Goal: Transaction & Acquisition: Purchase product/service

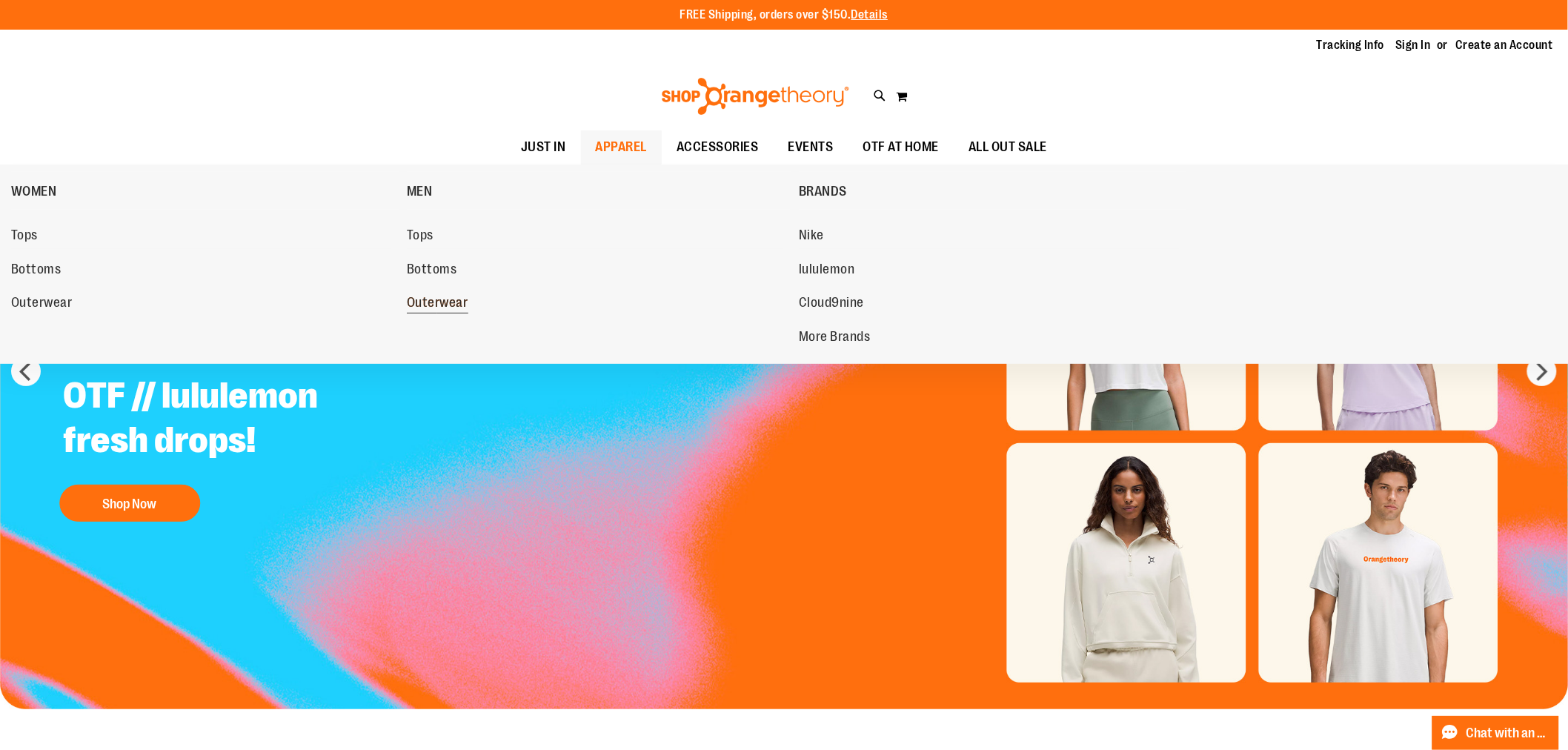
click at [456, 292] on link "Outerwear" at bounding box center [595, 303] width 378 height 27
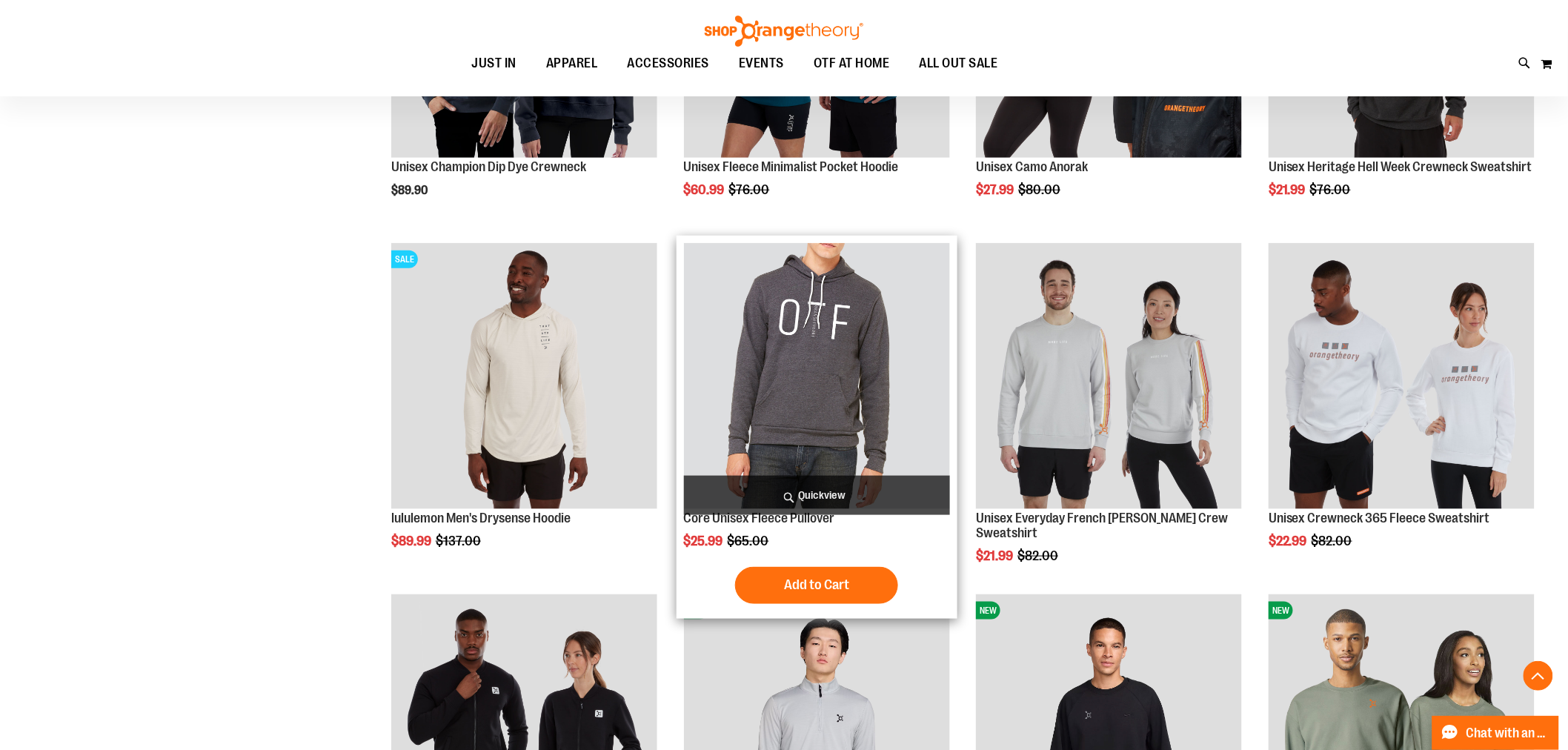
scroll to position [411, 0]
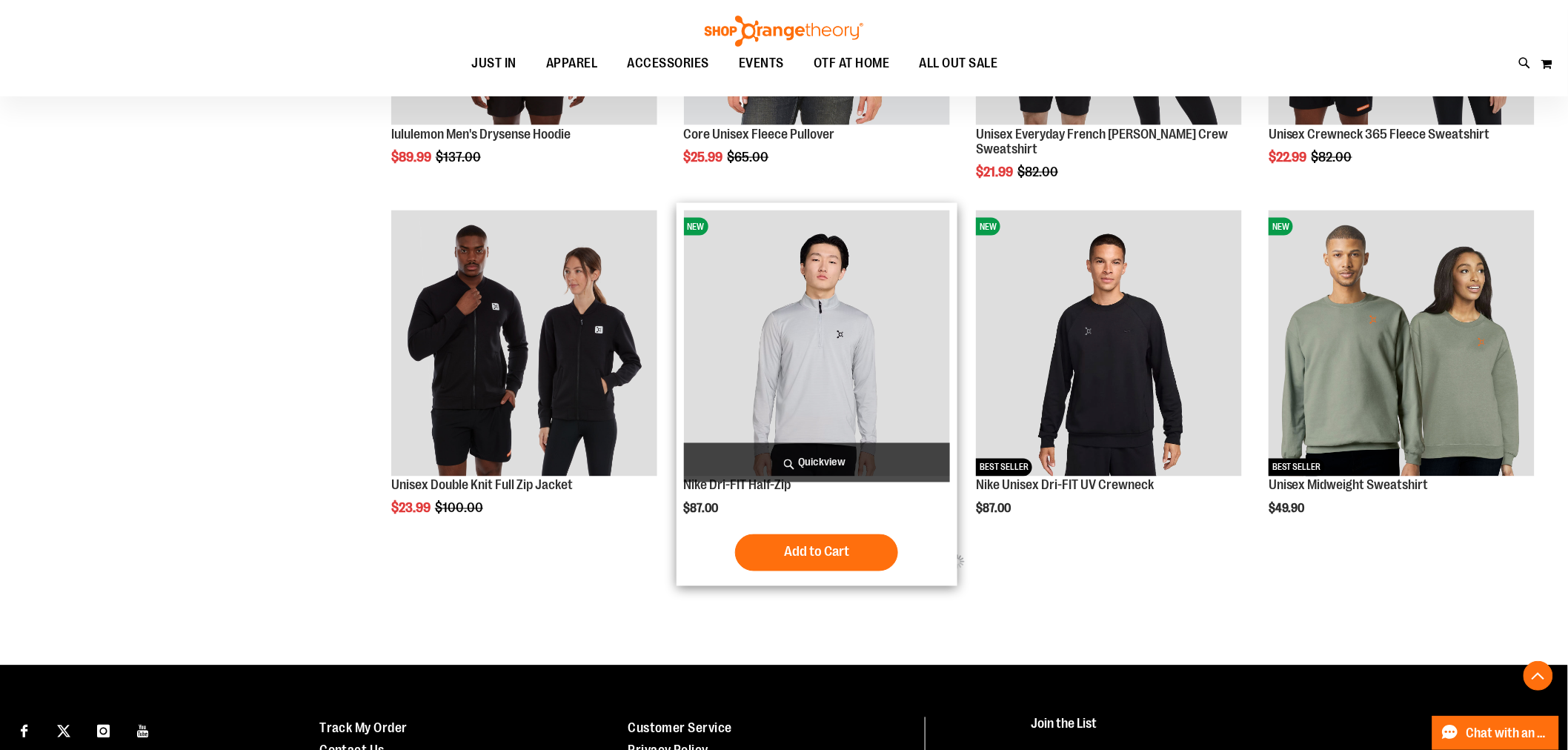
scroll to position [820, 0]
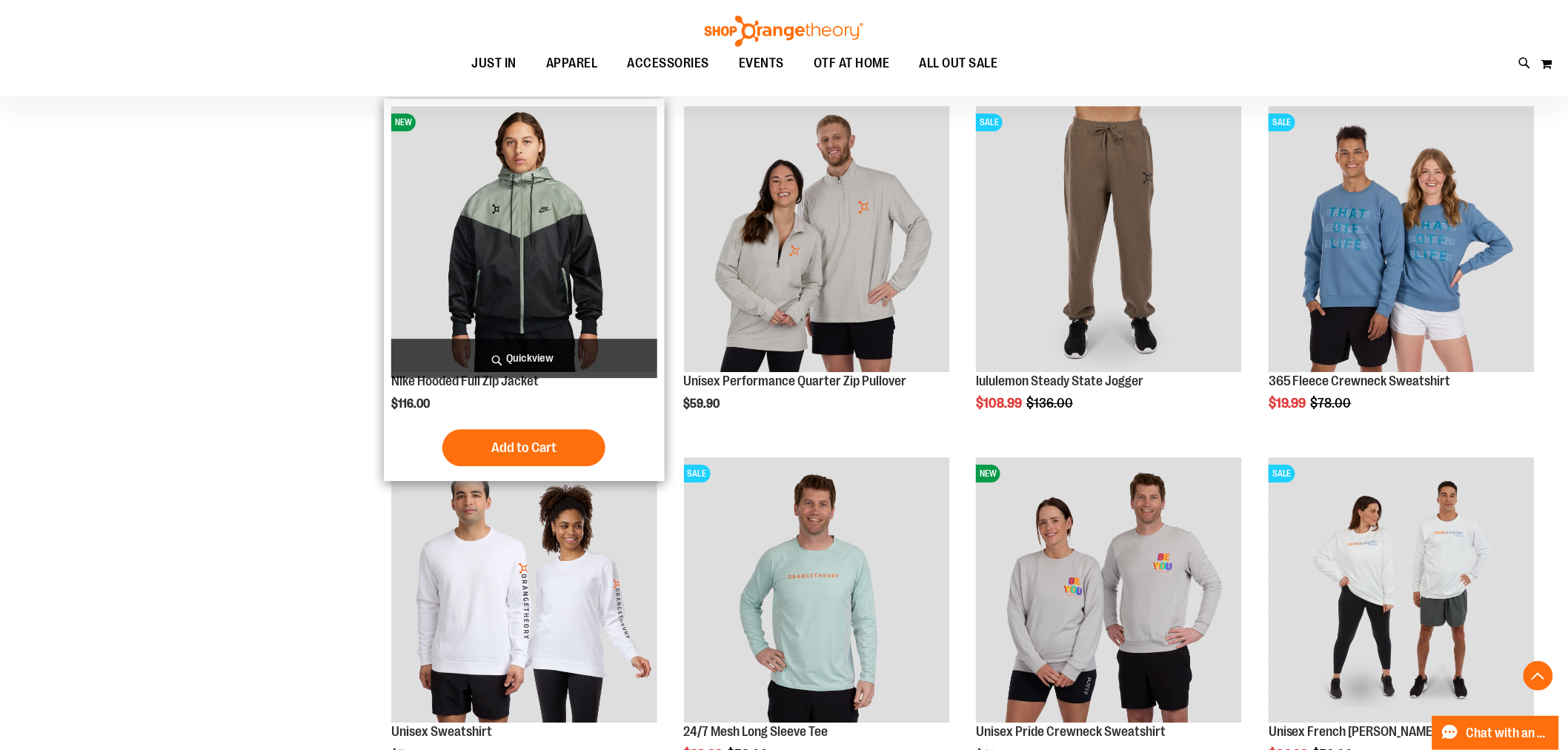
scroll to position [1562, 0]
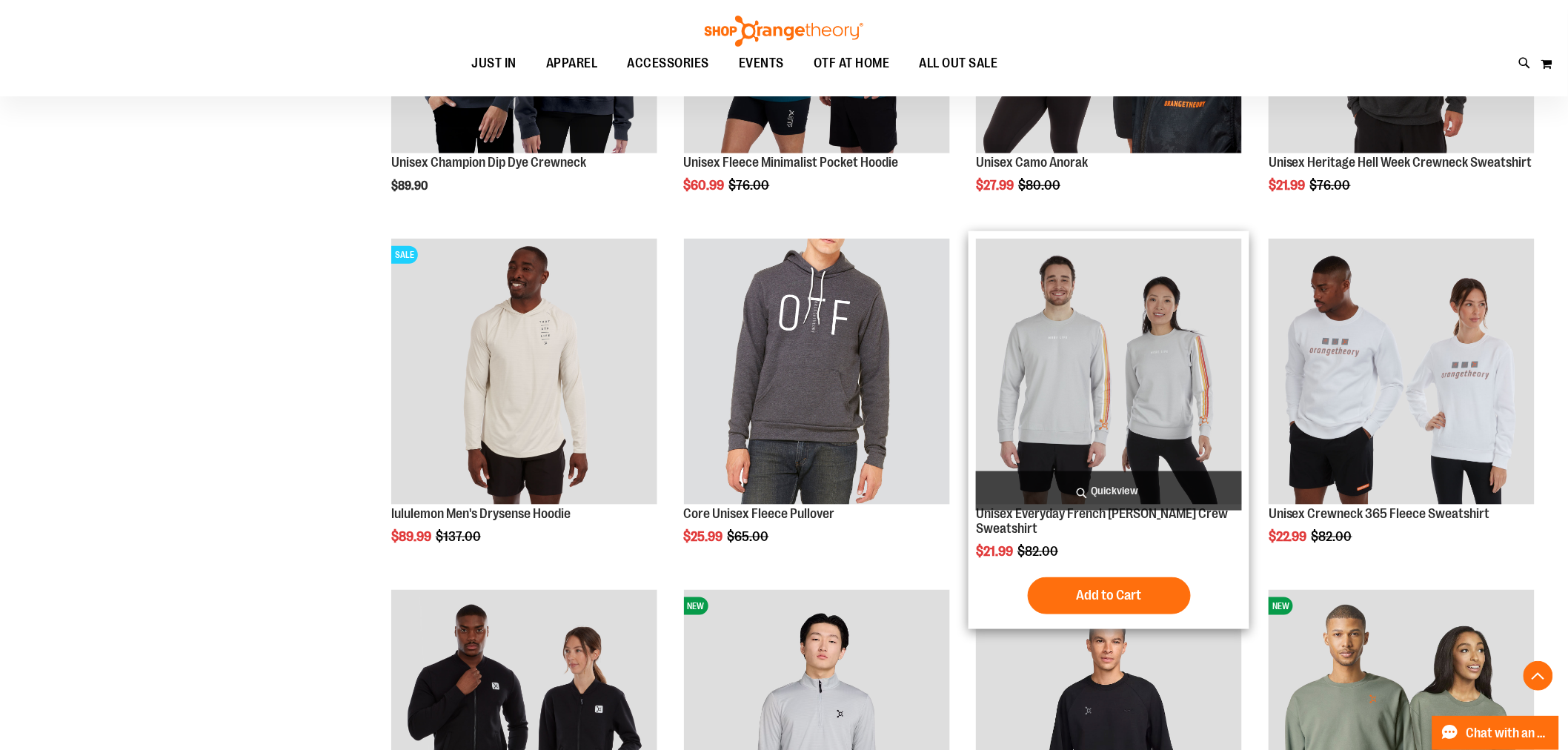
scroll to position [576, 0]
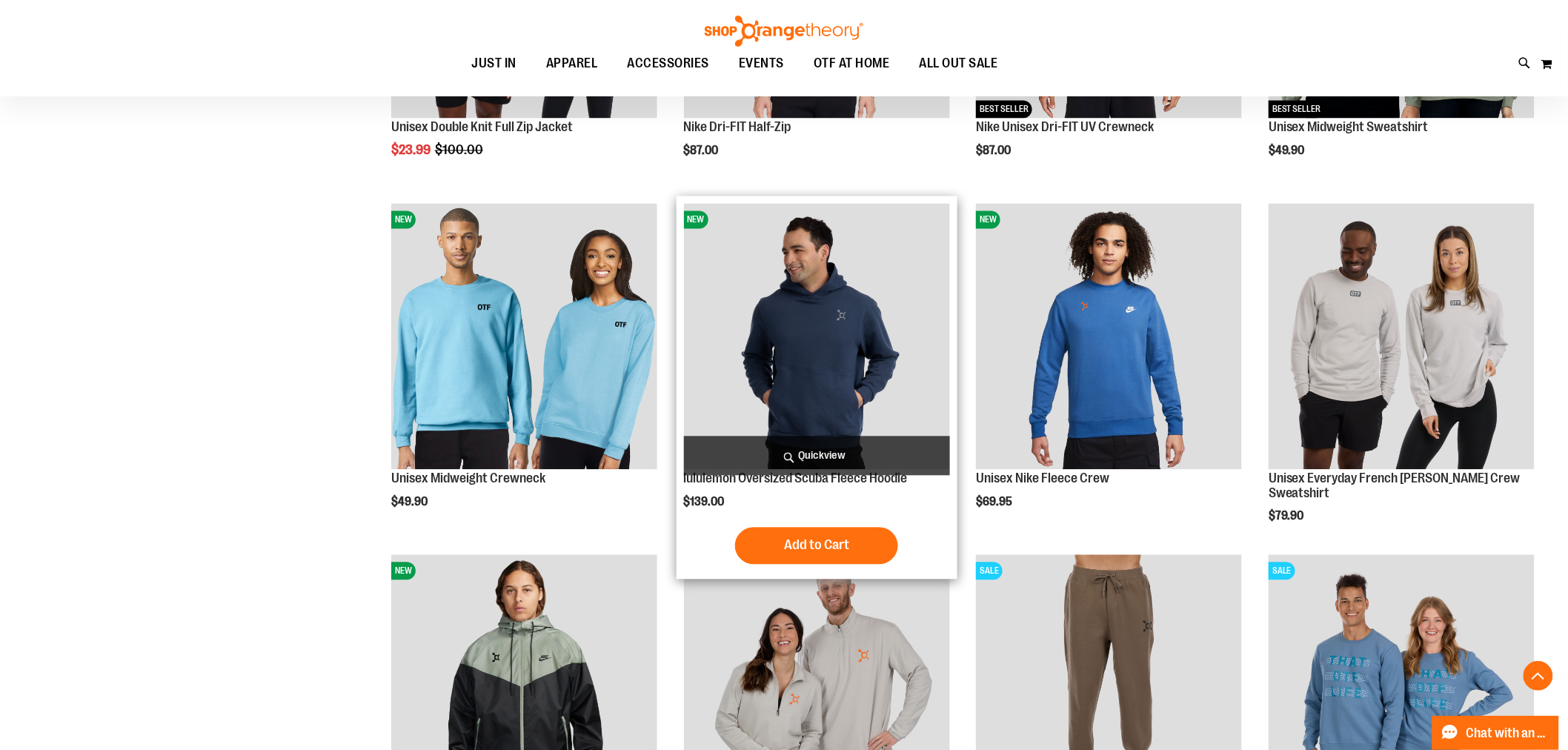
scroll to position [1399, 0]
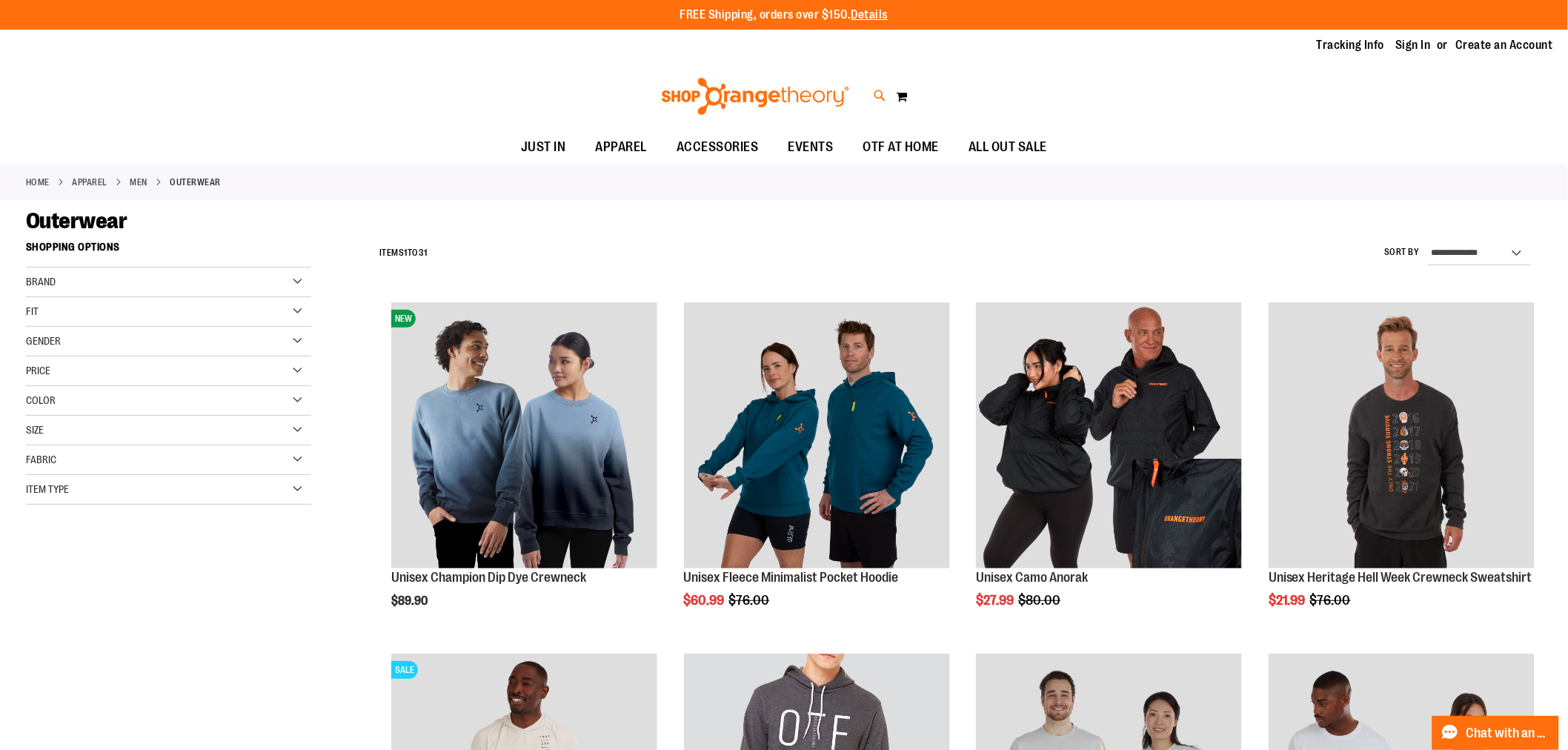
click at [882, 99] on icon at bounding box center [880, 96] width 13 height 17
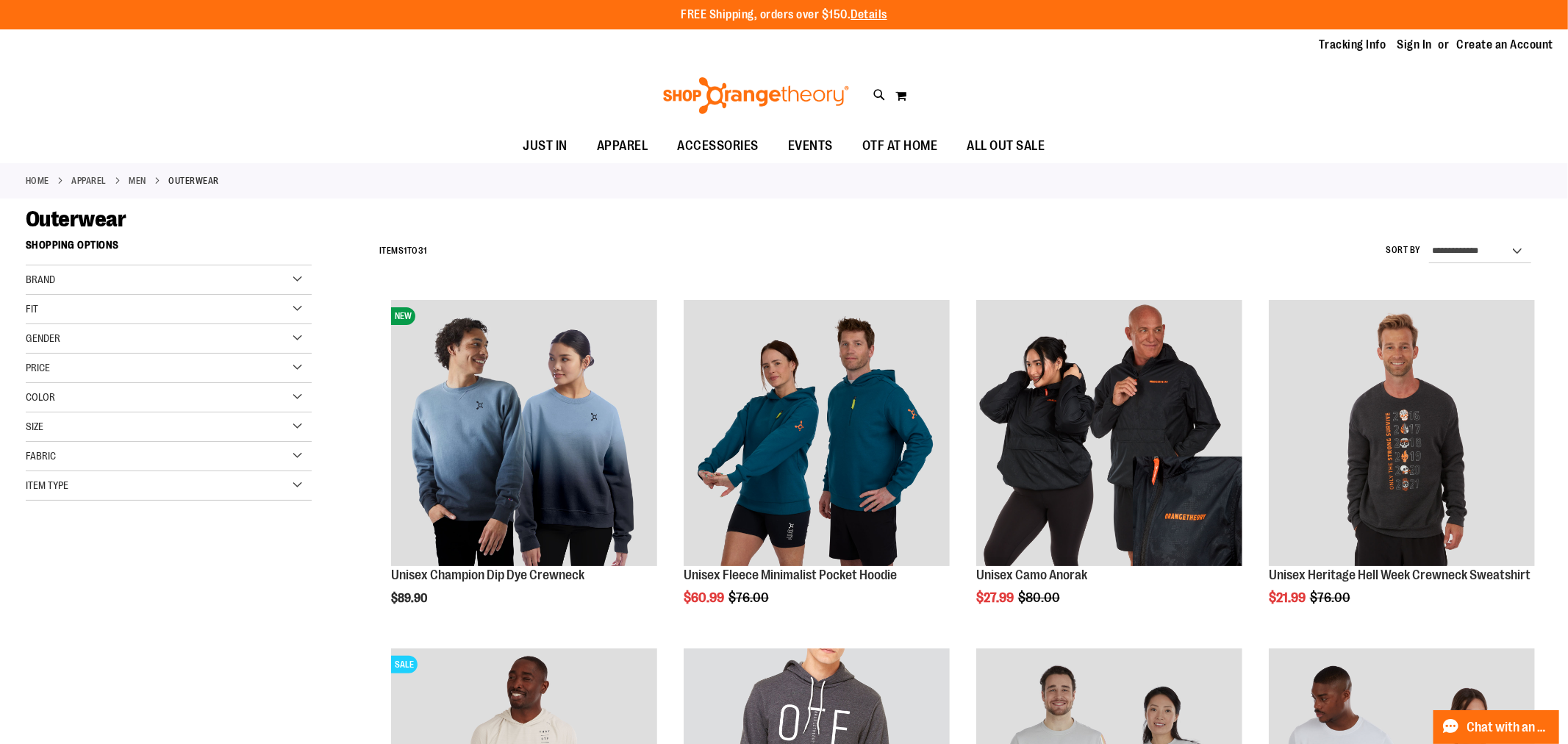
click at [310, 161] on div "Nike Running Jacket $116.00 100% polyester Cord lock at hood reflective..." at bounding box center [363, 185] width 207 height 48
type input "**********"
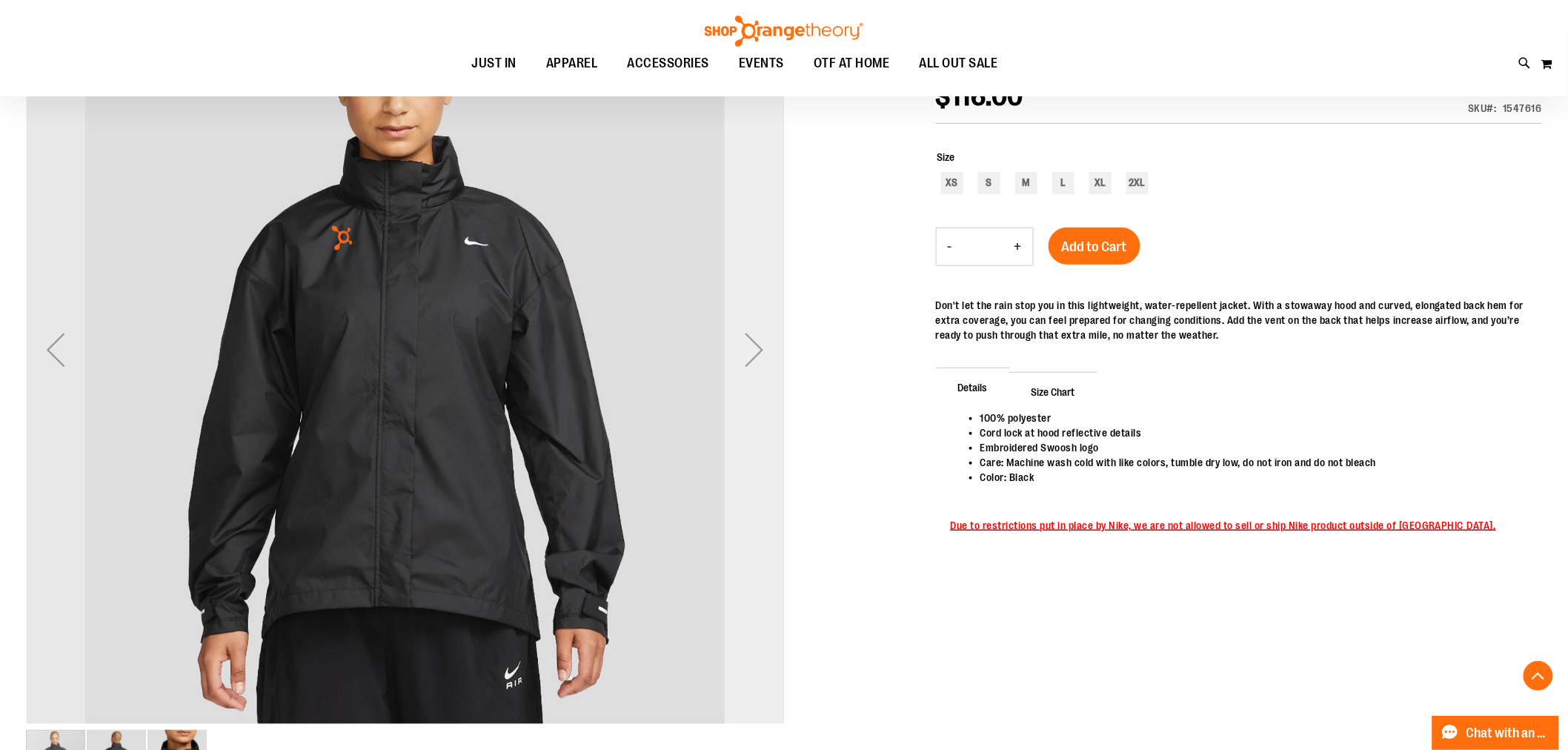
scroll to position [247, 0]
click at [754, 349] on div "Next" at bounding box center [754, 348] width 59 height 59
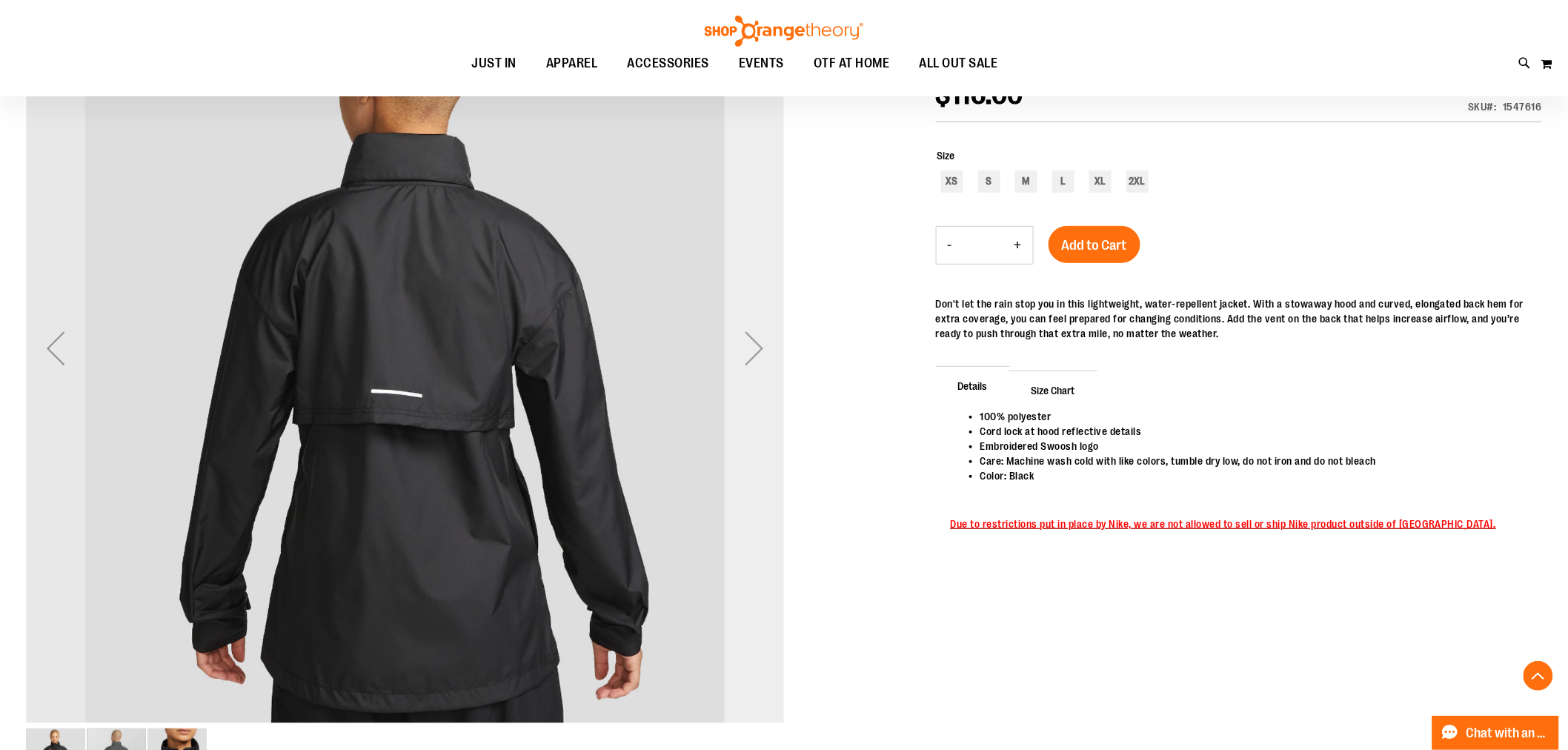
click at [754, 349] on div "Next" at bounding box center [754, 348] width 59 height 59
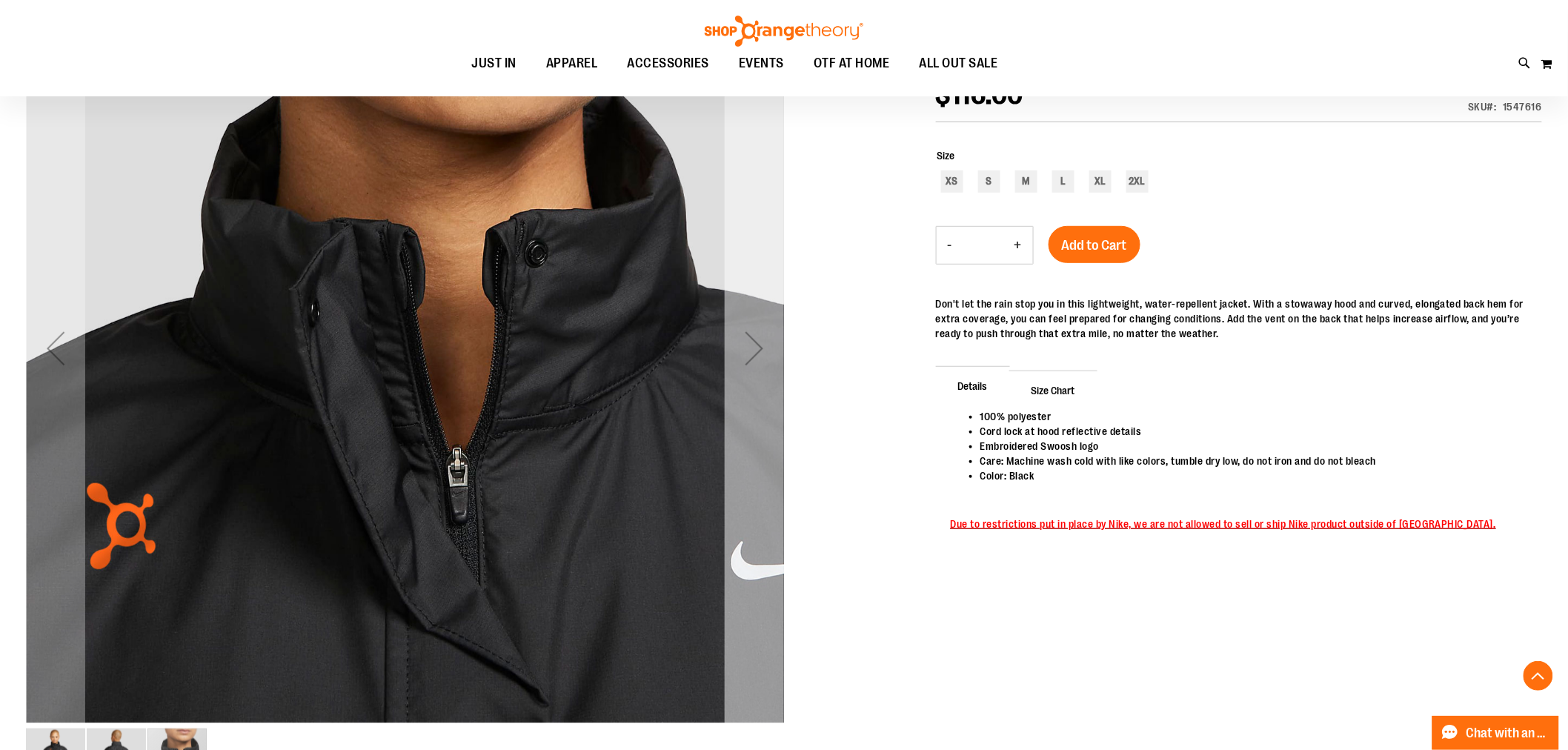
click at [754, 349] on div "Next" at bounding box center [754, 348] width 59 height 59
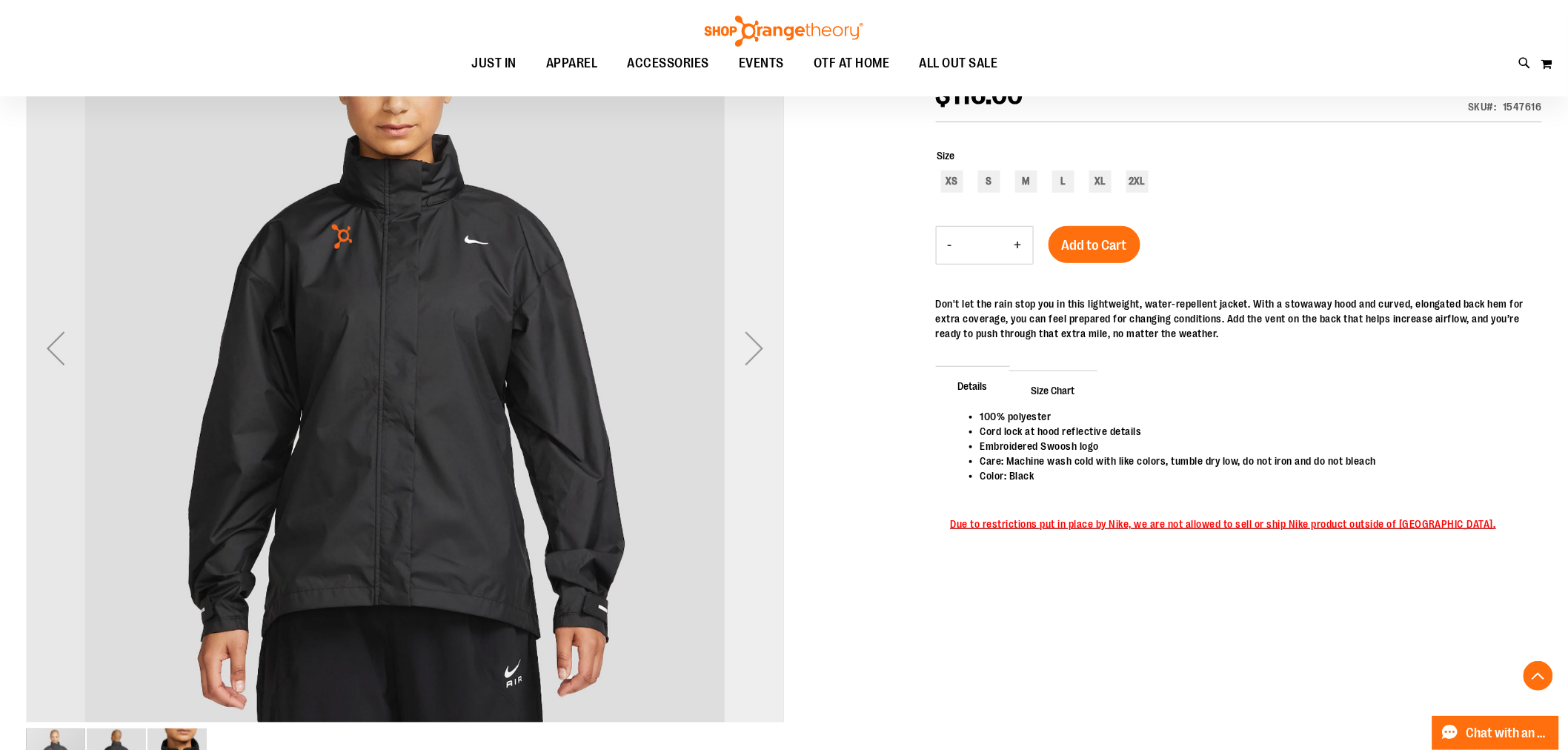
click at [754, 349] on div "Next" at bounding box center [754, 348] width 59 height 59
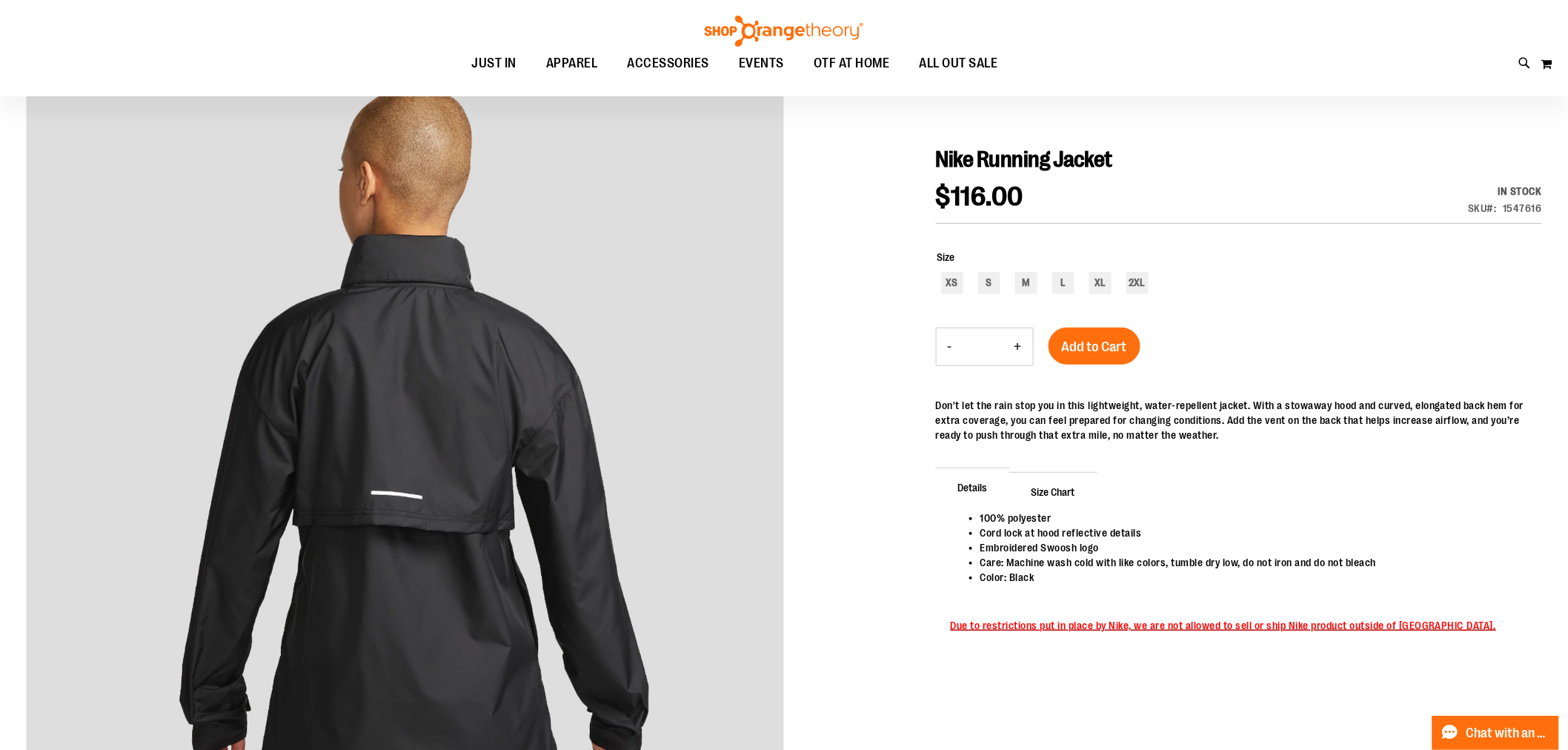
scroll to position [0, 0]
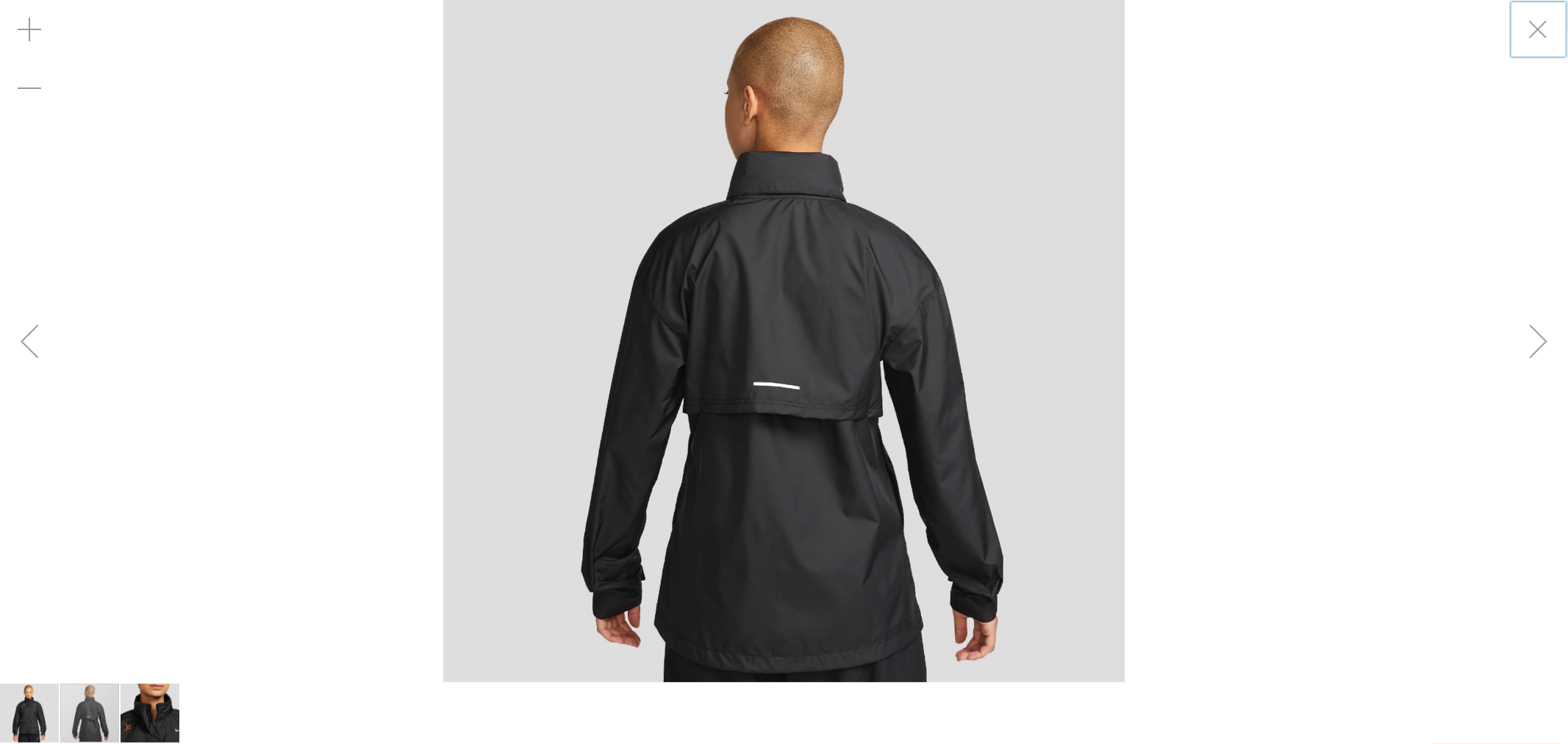
click at [469, 47] on img "carousel" at bounding box center [784, 341] width 682 height 683
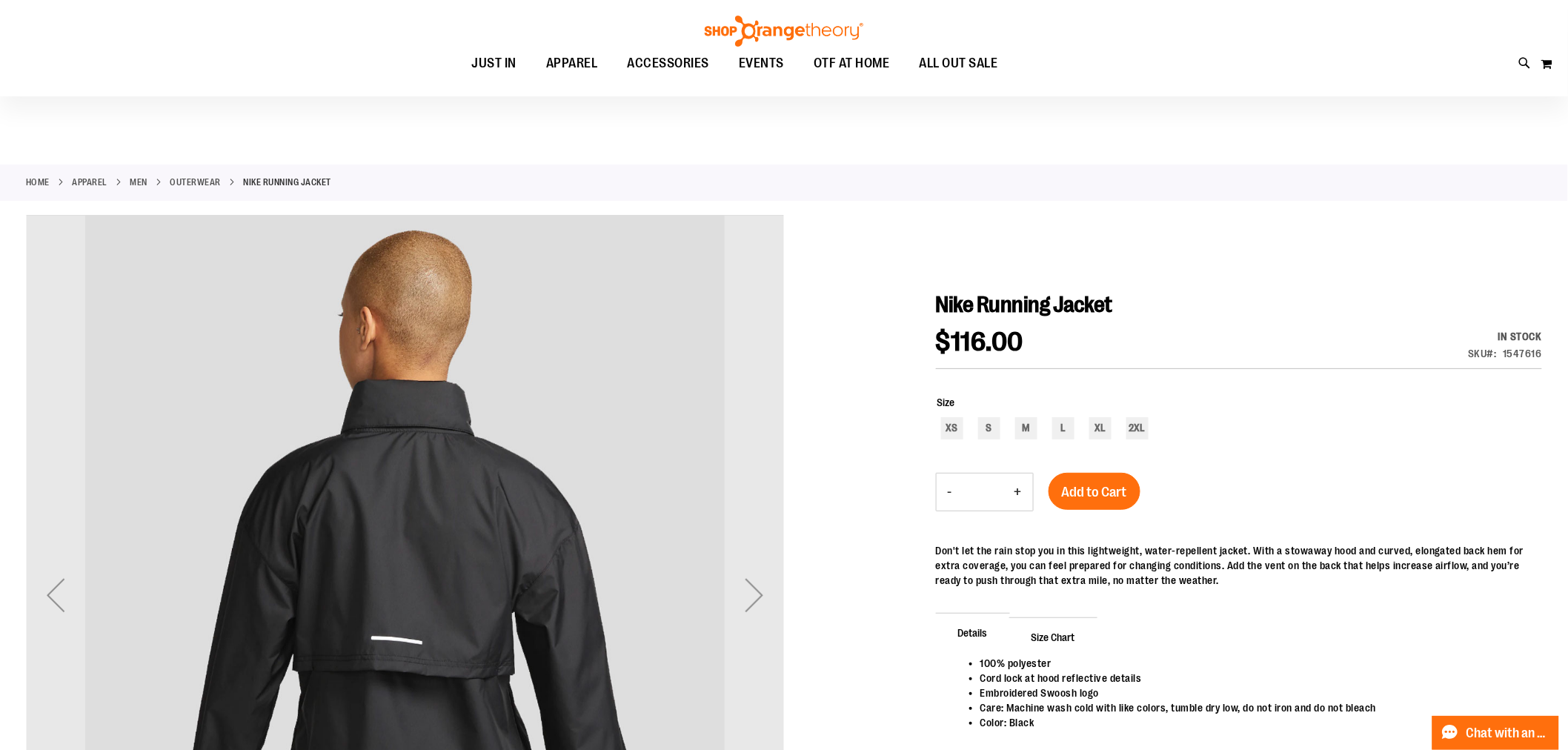
scroll to position [165, 0]
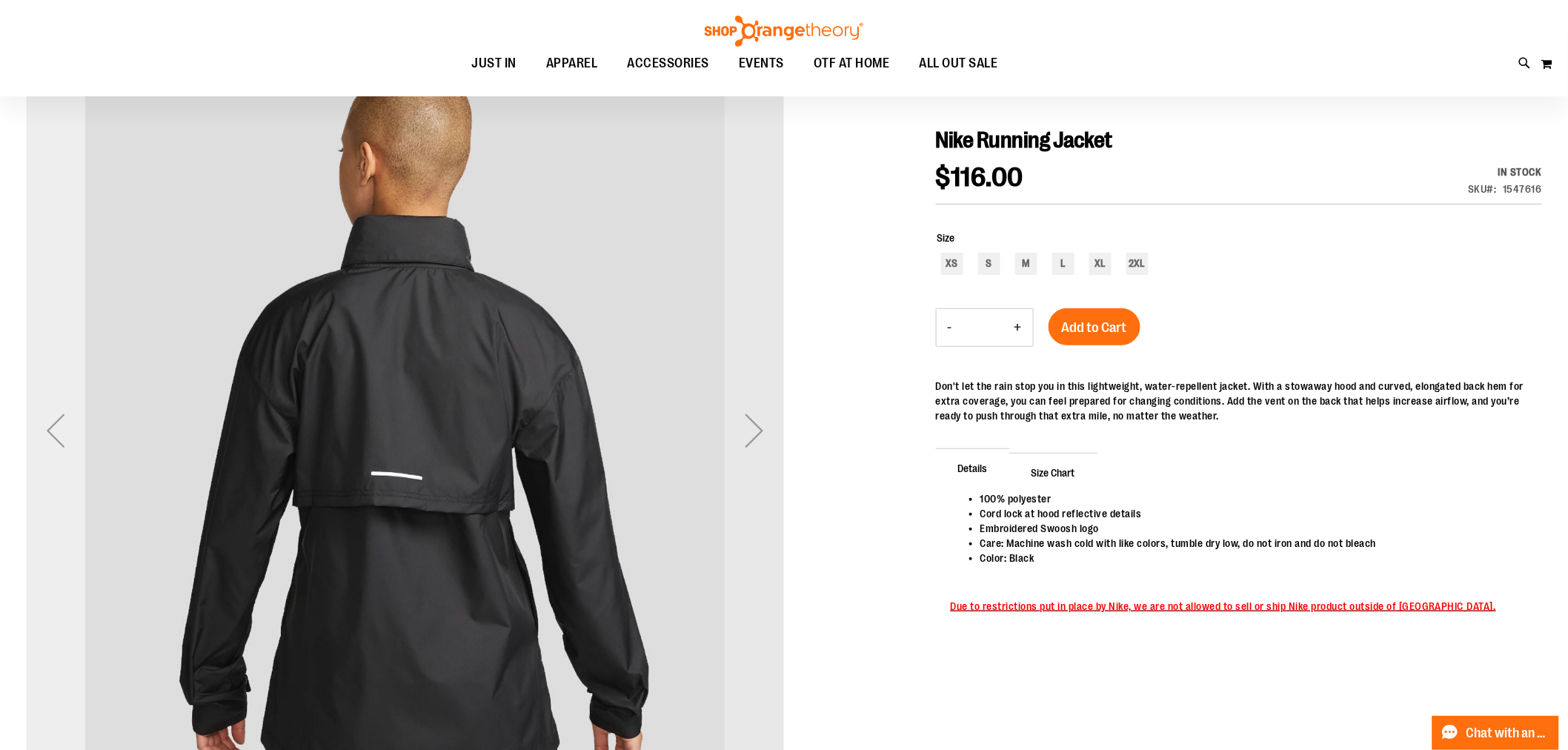
click at [48, 446] on div "Previous" at bounding box center [55, 429] width 59 height 59
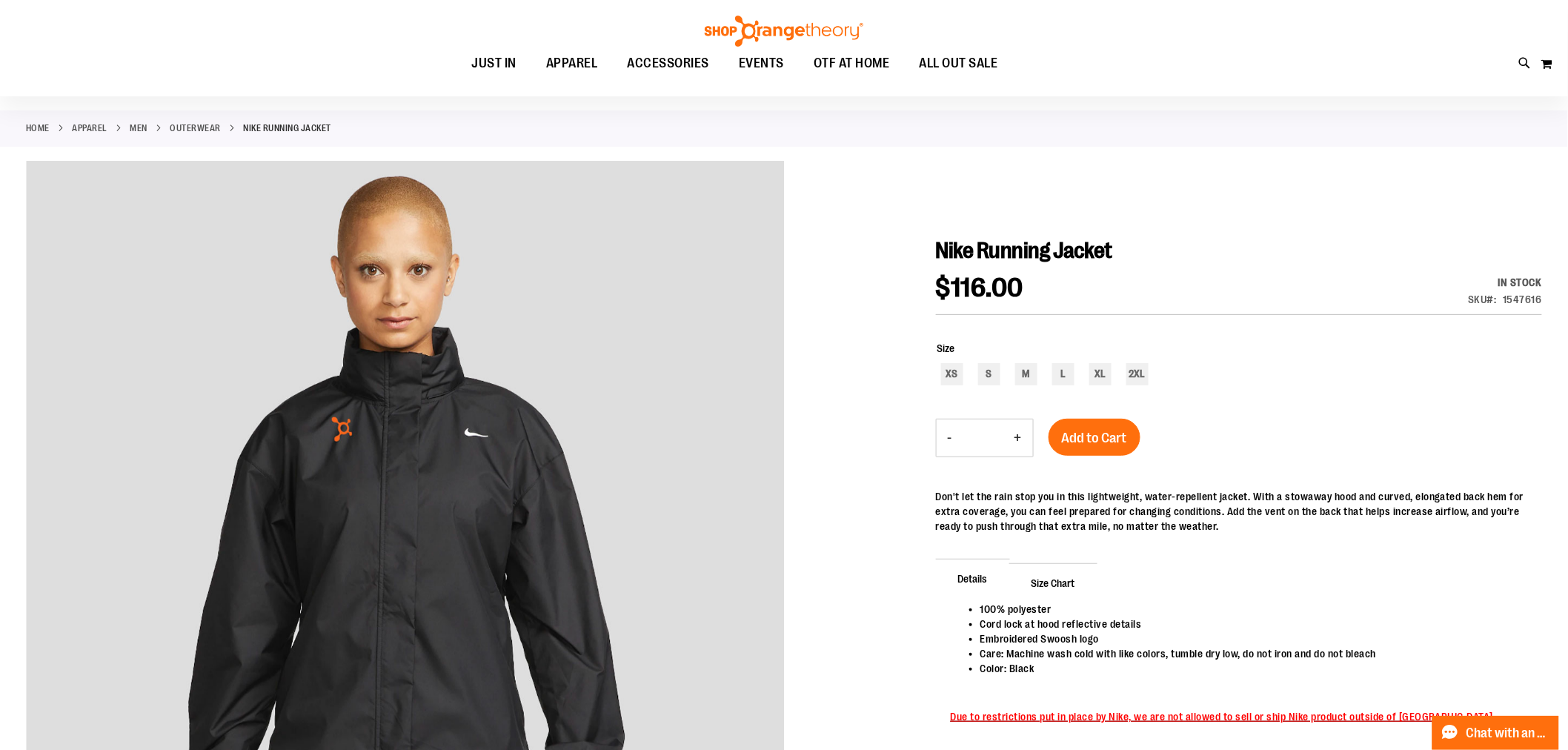
scroll to position [82, 0]
